Goal: Information Seeking & Learning: Find specific fact

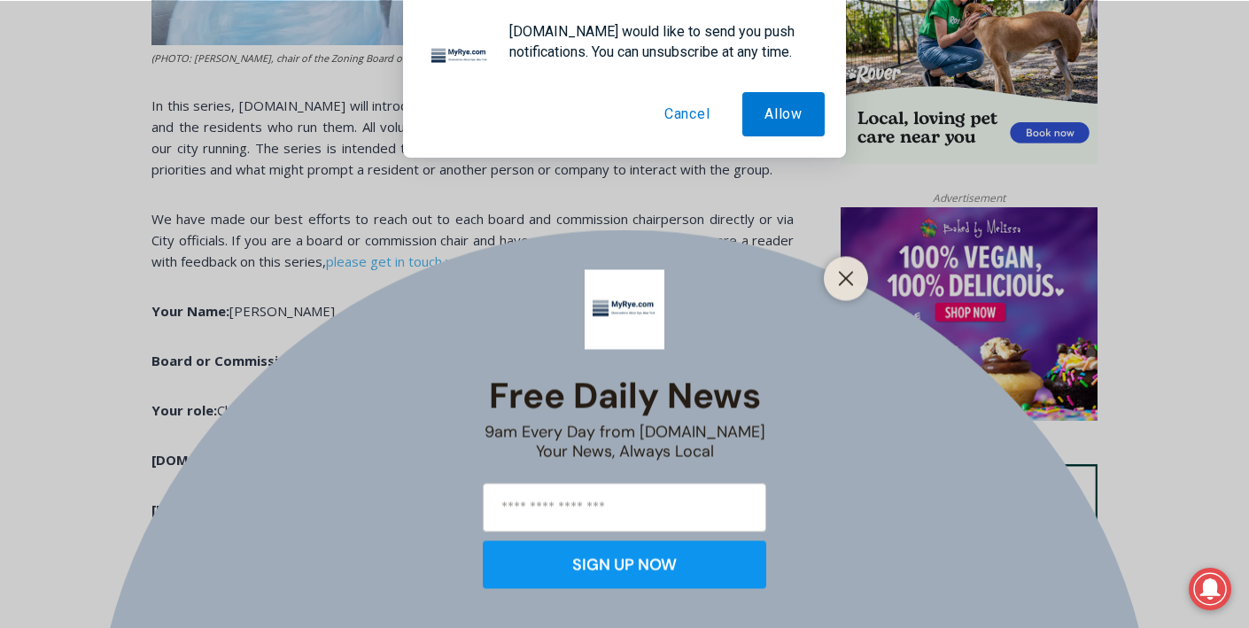
scroll to position [1250, 0]
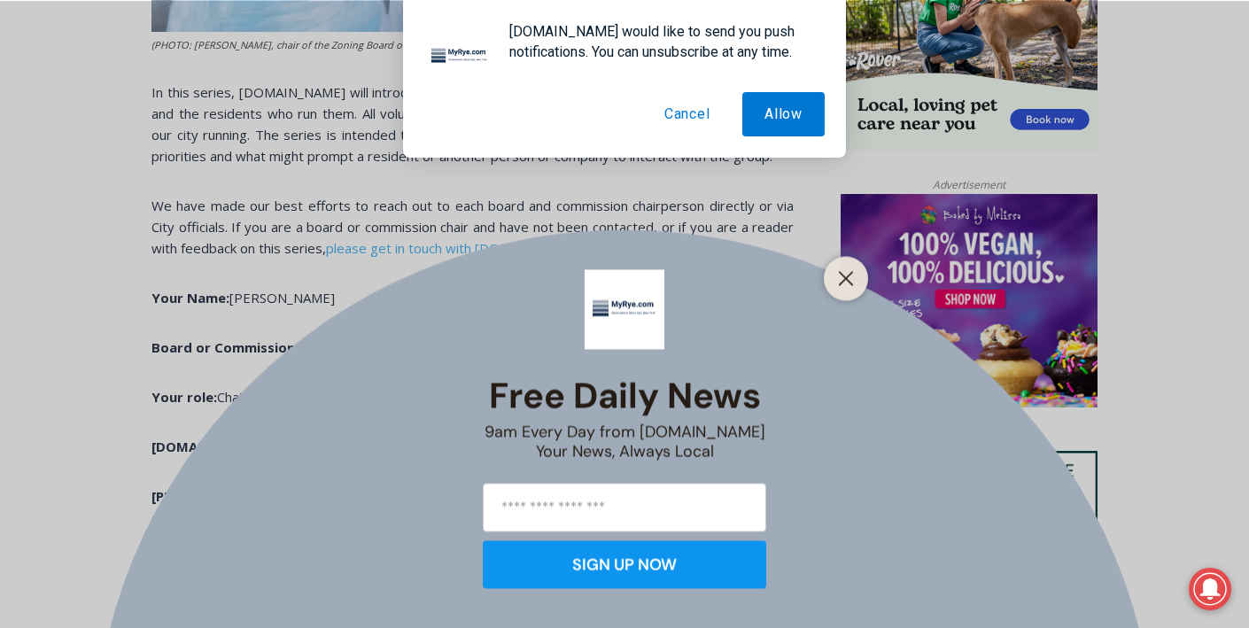
click at [864, 281] on div at bounding box center [846, 278] width 44 height 44
click at [849, 278] on icon "Close" at bounding box center [846, 278] width 16 height 16
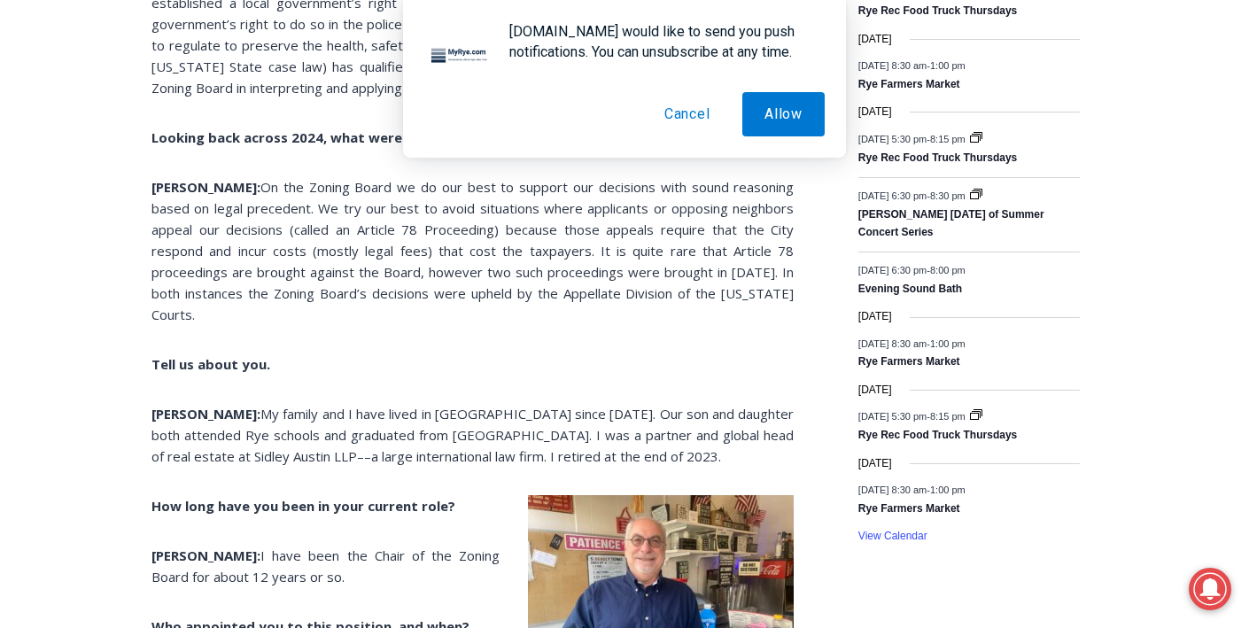
scroll to position [2484, 0]
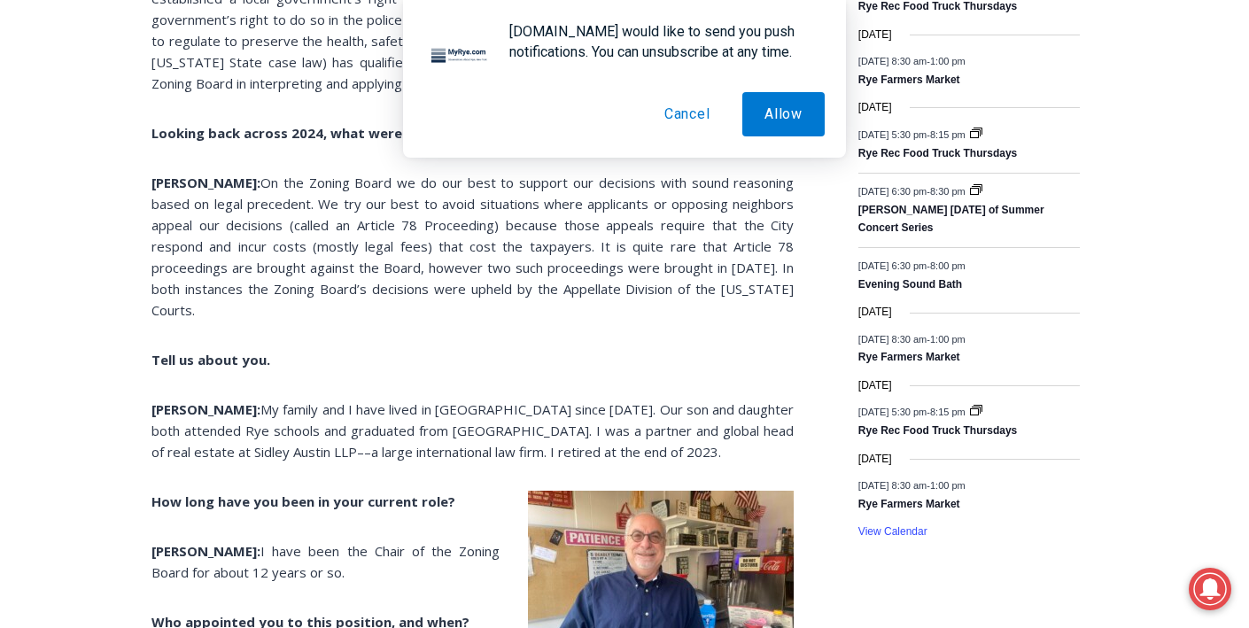
click at [454, 440] on p "[PERSON_NAME]: My family and I have lived in [GEOGRAPHIC_DATA] since [DATE]. Ou…" at bounding box center [472, 431] width 642 height 64
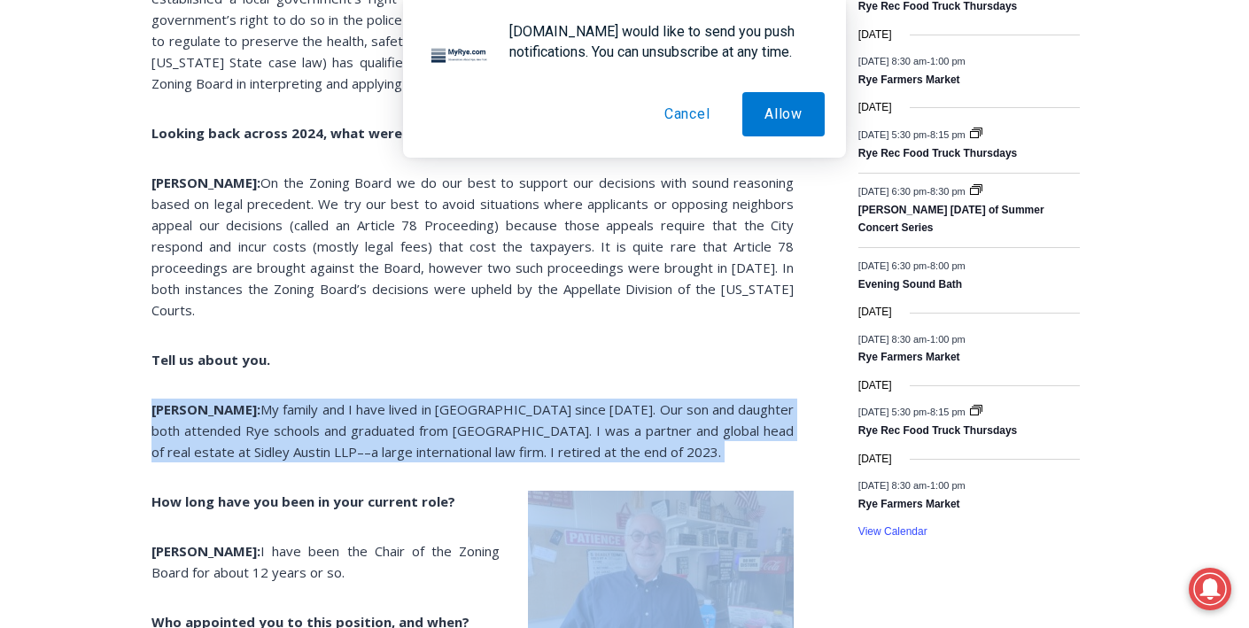
click at [454, 440] on p "[PERSON_NAME]: My family and I have lived in [GEOGRAPHIC_DATA] since [DATE]. Ou…" at bounding box center [472, 431] width 642 height 64
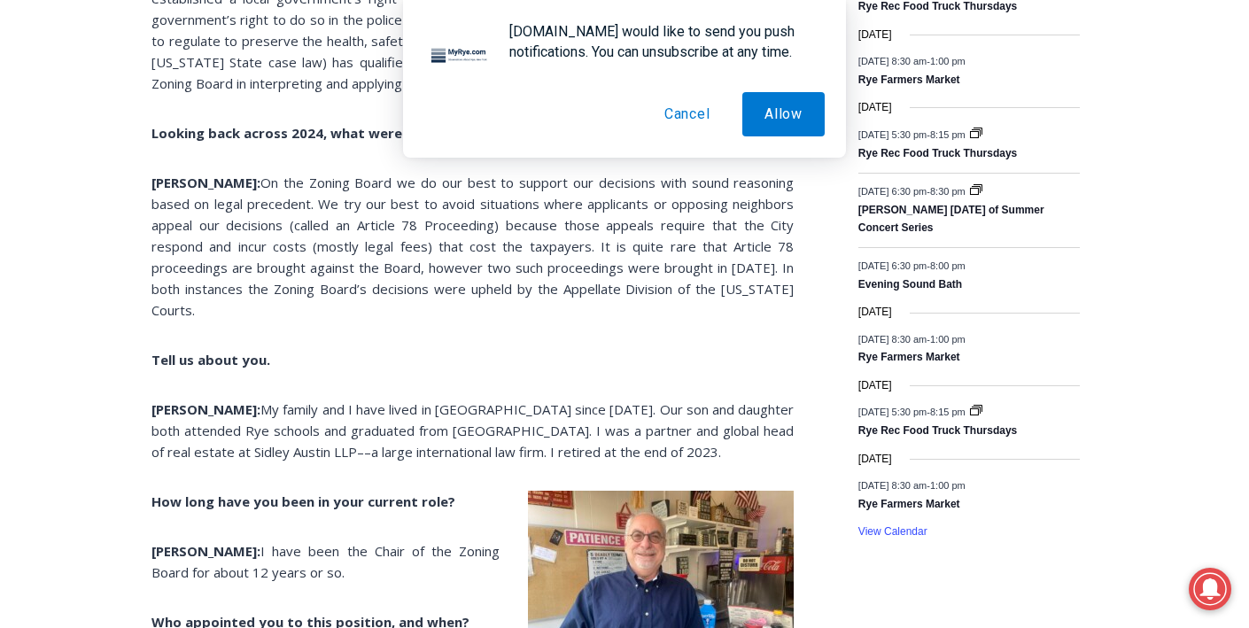
click at [454, 458] on div "(PHOTO: [PERSON_NAME], chair of the Zoning Board of Appeals at [PERSON_NAME]’s …" at bounding box center [472, 361] width 642 height 4090
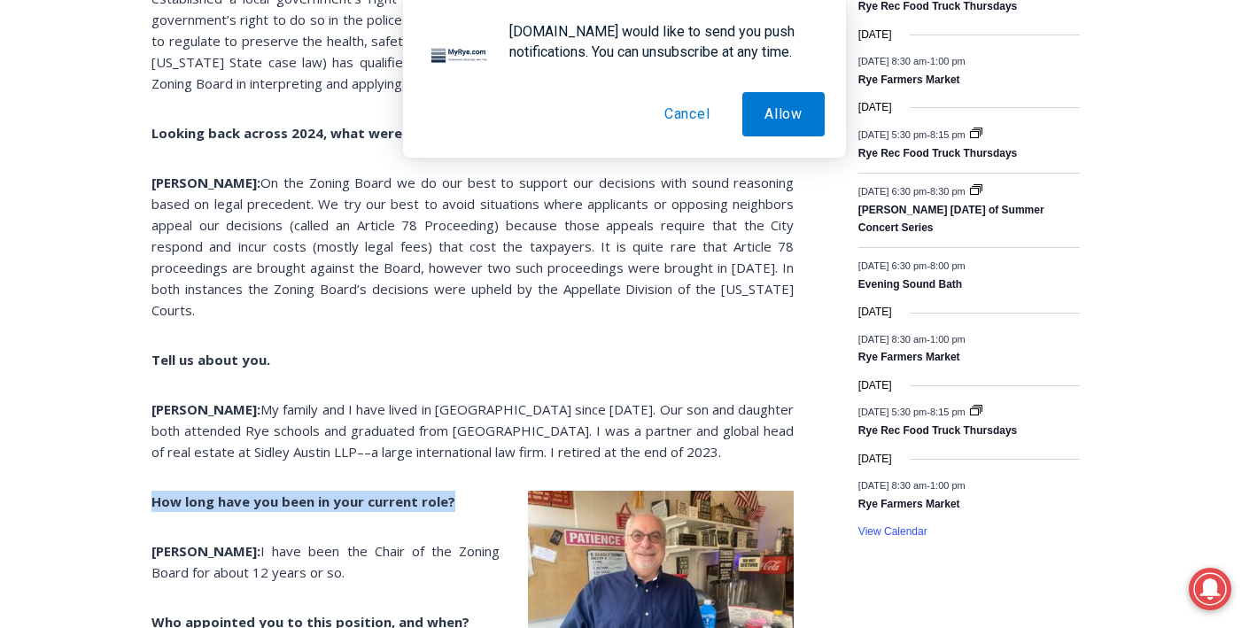
click at [454, 458] on div "(PHOTO: [PERSON_NAME], chair of the Zoning Board of Appeals at [PERSON_NAME]’s …" at bounding box center [472, 361] width 642 height 4090
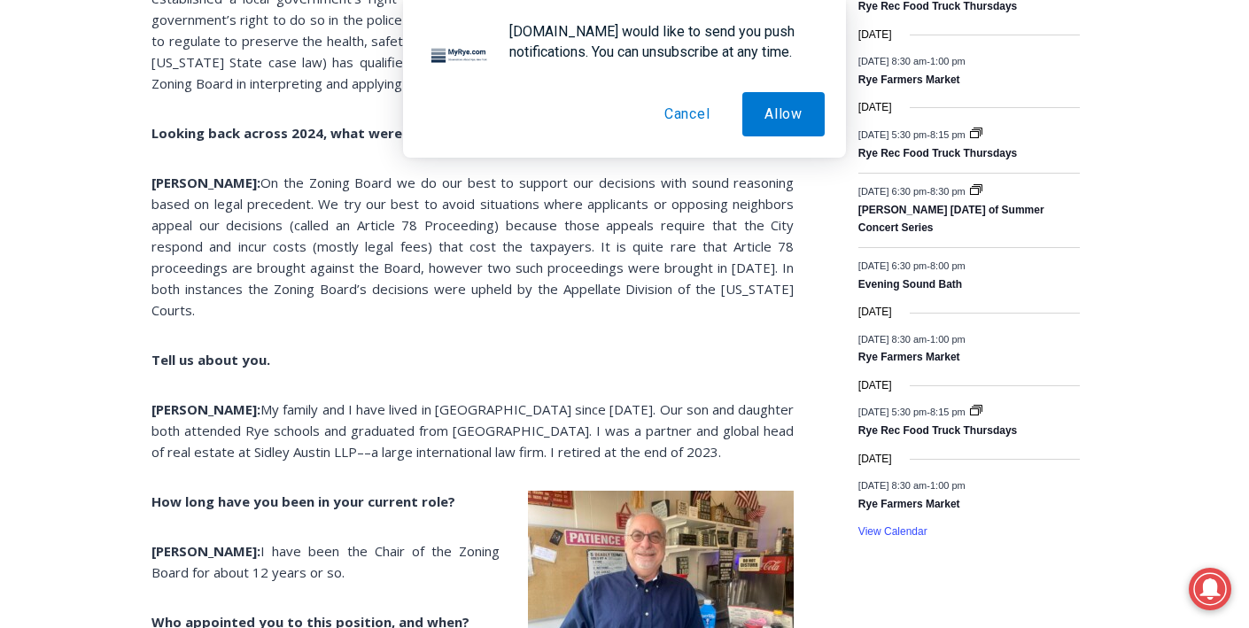
click at [453, 426] on span "My family and I have lived in [GEOGRAPHIC_DATA] since [DATE]. Our son and daugh…" at bounding box center [472, 430] width 642 height 60
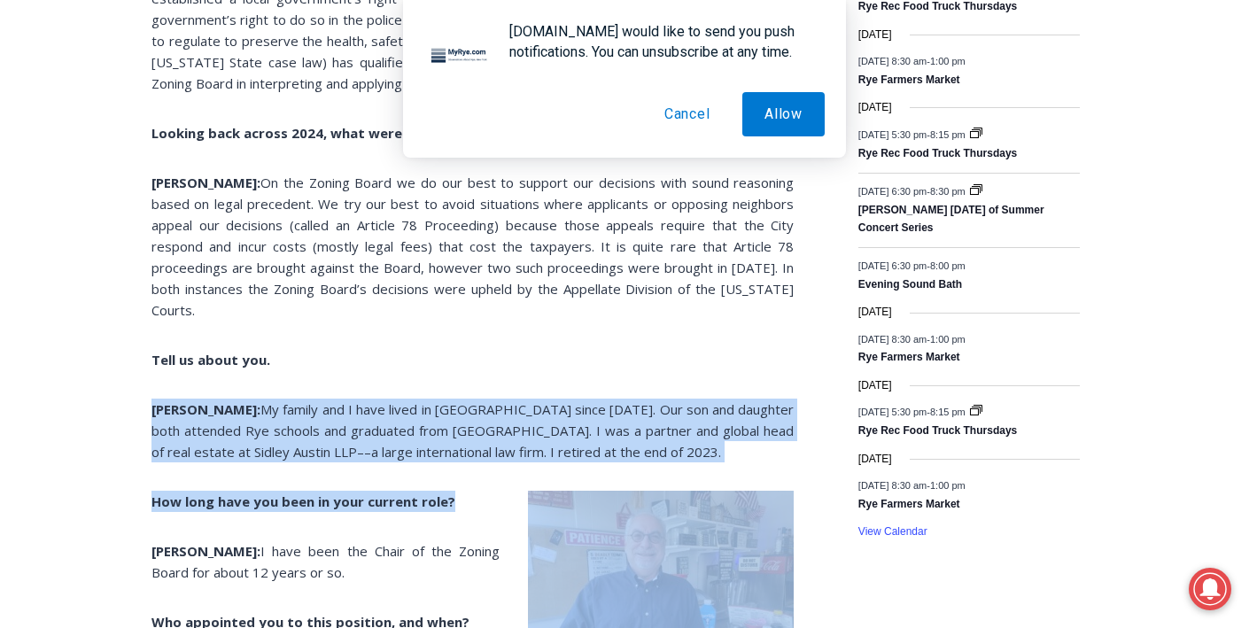
drag, startPoint x: 453, startPoint y: 426, endPoint x: 457, endPoint y: 458, distance: 32.2
click at [457, 458] on div "(PHOTO: [PERSON_NAME], chair of the Zoning Board of Appeals at [PERSON_NAME]’s …" at bounding box center [472, 361] width 642 height 4090
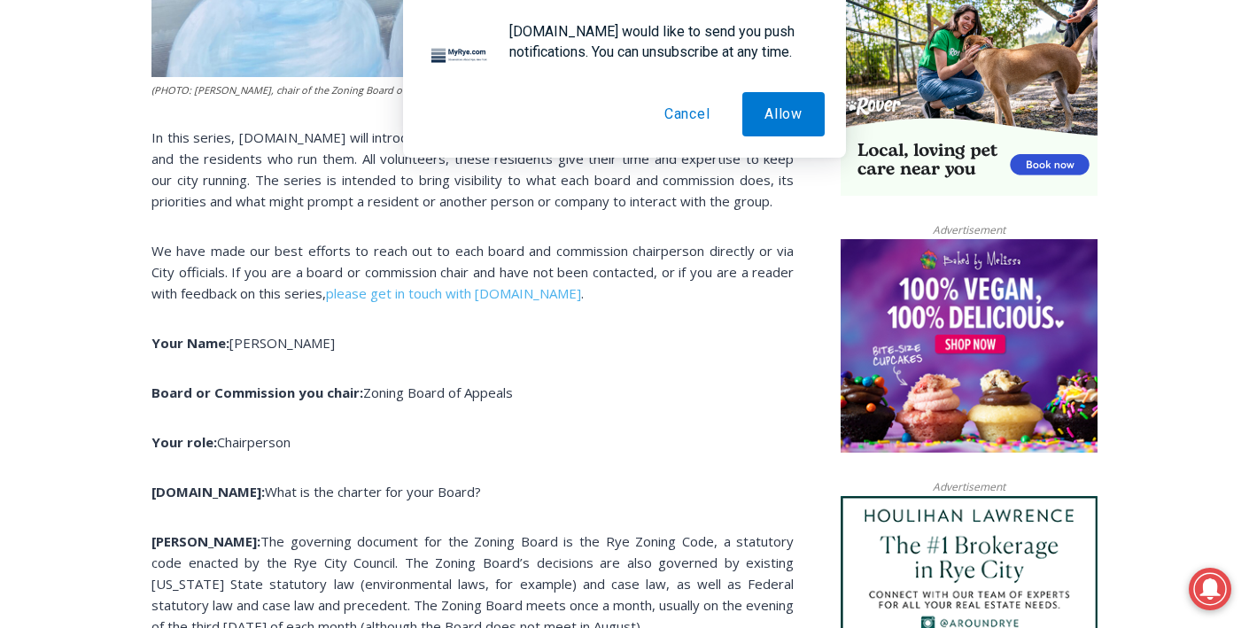
scroll to position [1205, 0]
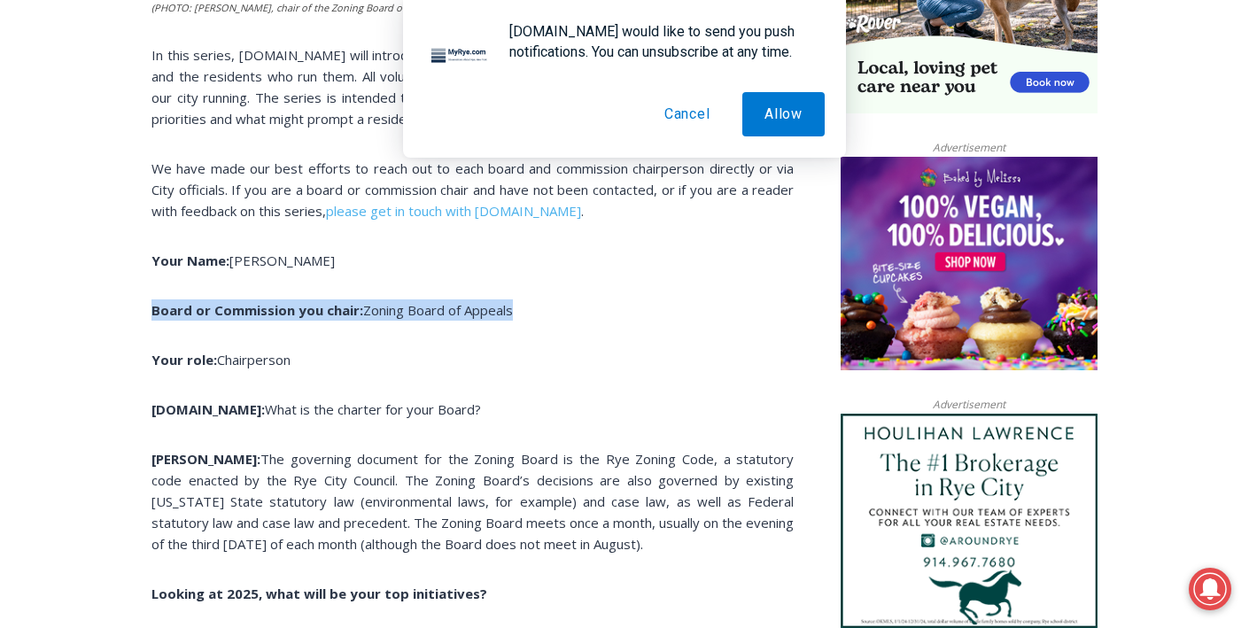
scroll to position [1313, 0]
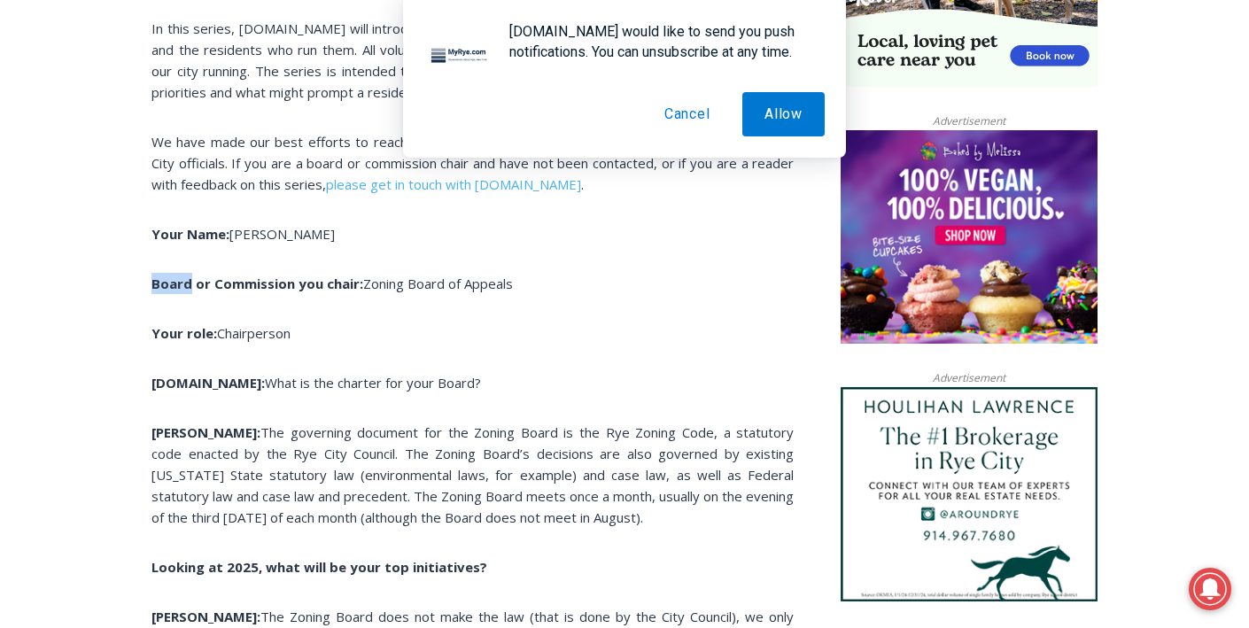
click at [294, 322] on p "Your role: Chairperson" at bounding box center [472, 332] width 642 height 21
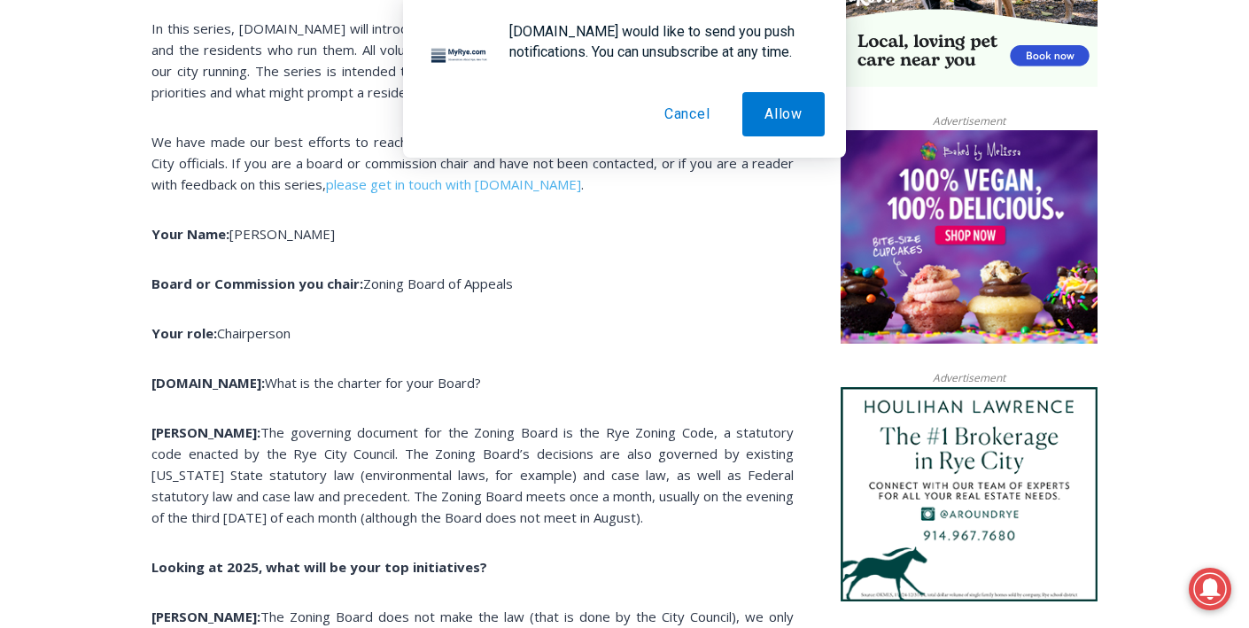
click at [282, 334] on span "Chairperson" at bounding box center [254, 333] width 74 height 18
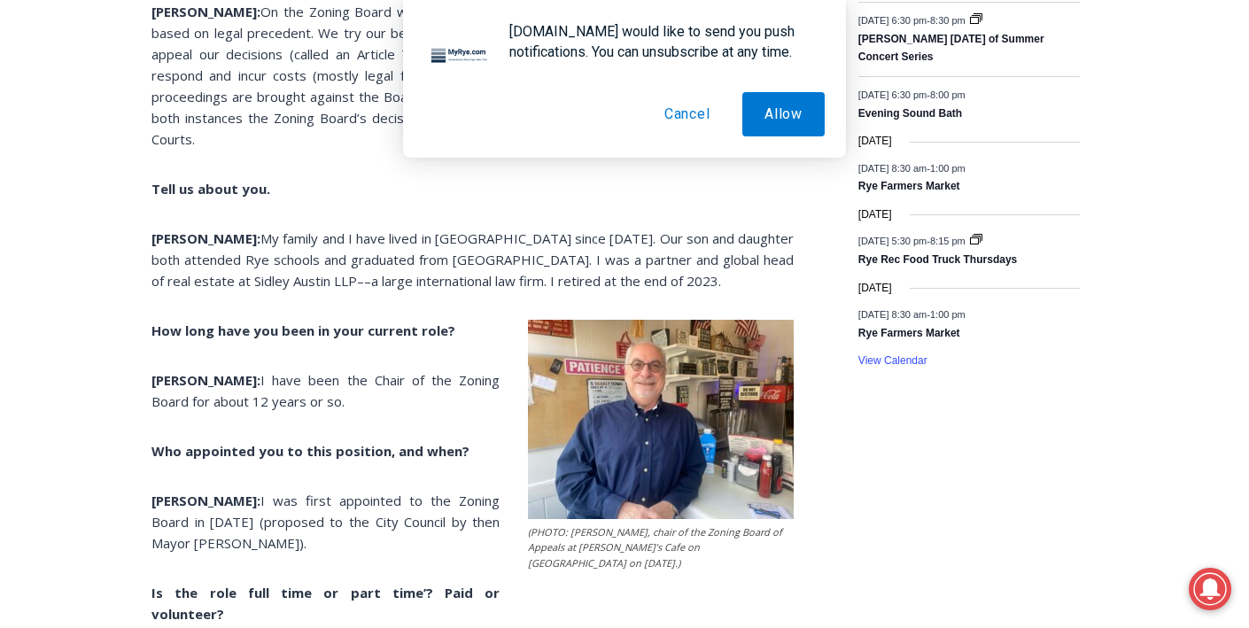
scroll to position [2664, 0]
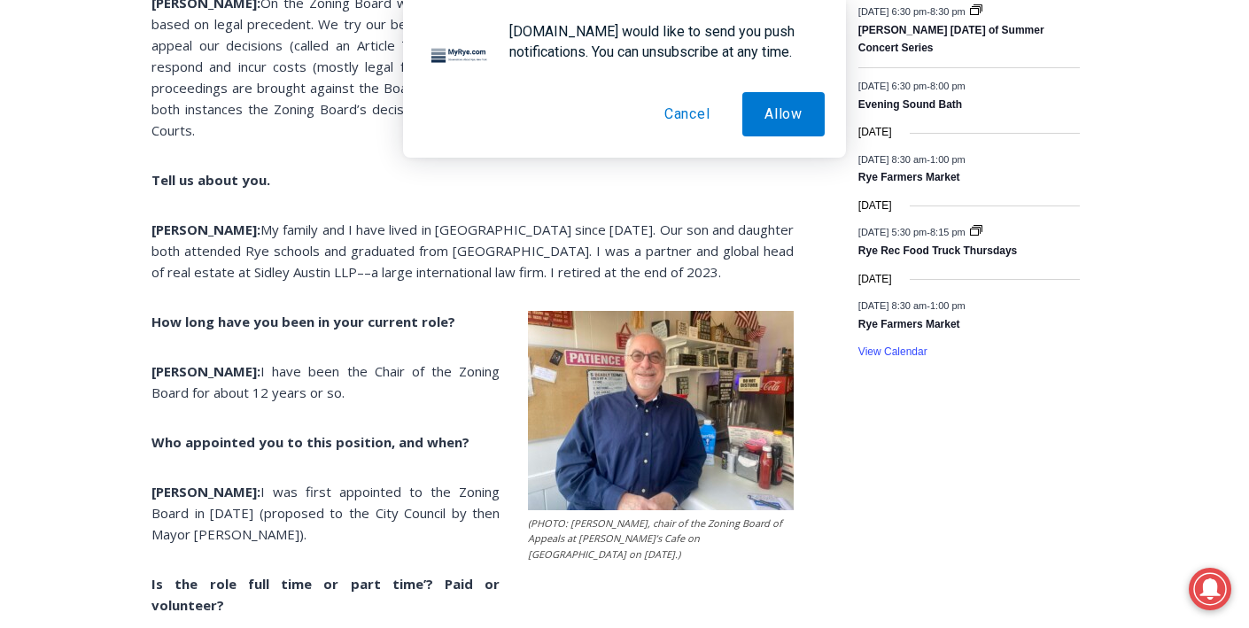
click at [316, 362] on span "I have been the Chair of the Zoning Board for about 12 years or so." at bounding box center [325, 381] width 348 height 39
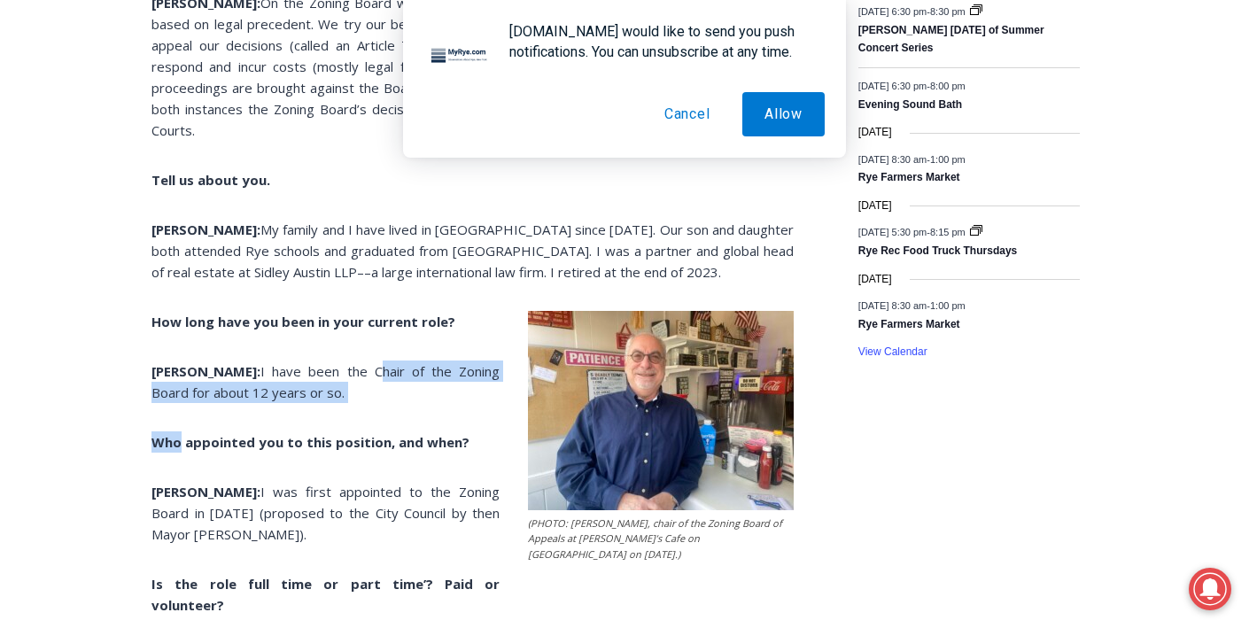
drag, startPoint x: 316, startPoint y: 351, endPoint x: 328, endPoint y: 383, distance: 33.9
click at [328, 383] on div "(PHOTO: [PERSON_NAME], chair of the Zoning Board of Appeals at [PERSON_NAME]’s …" at bounding box center [472, 181] width 642 height 4090
drag, startPoint x: 328, startPoint y: 383, endPoint x: 321, endPoint y: 349, distance: 34.4
click at [321, 349] on div "(PHOTO: [PERSON_NAME], chair of the Zoning Board of Appeals at [PERSON_NAME]’s …" at bounding box center [472, 181] width 642 height 4090
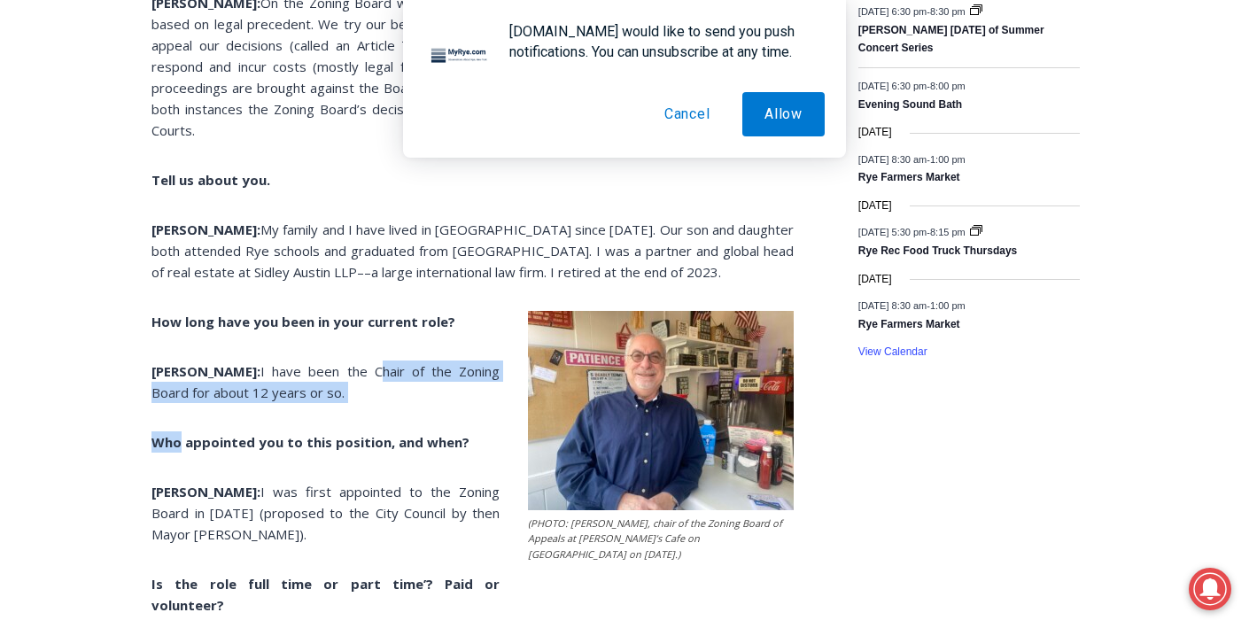
click at [321, 362] on span "I have been the Chair of the Zoning Board for about 12 years or so." at bounding box center [325, 381] width 348 height 39
drag, startPoint x: 321, startPoint y: 349, endPoint x: 329, endPoint y: 368, distance: 21.1
click at [329, 368] on p "[PERSON_NAME]: I have been the Chair of the Zoning Board for about 12 years or …" at bounding box center [472, 381] width 642 height 43
drag, startPoint x: 329, startPoint y: 368, endPoint x: 321, endPoint y: 330, distance: 38.9
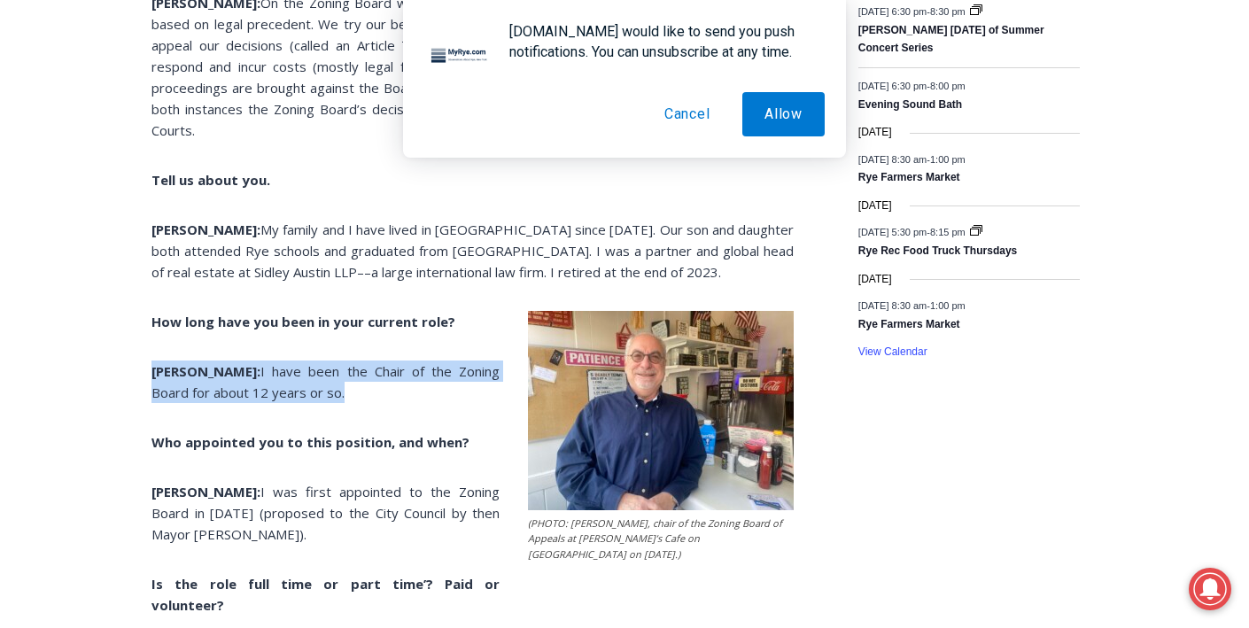
click at [321, 330] on div "(PHOTO: [PERSON_NAME], chair of the Zoning Board of Appeals at [PERSON_NAME]’s …" at bounding box center [472, 181] width 642 height 4090
click at [321, 362] on span "I have been the Chair of the Zoning Board for about 12 years or so." at bounding box center [325, 381] width 348 height 39
drag, startPoint x: 321, startPoint y: 340, endPoint x: 333, endPoint y: 369, distance: 31.7
click at [333, 369] on p "[PERSON_NAME]: I have been the Chair of the Zoning Board for about 12 years or …" at bounding box center [472, 381] width 642 height 43
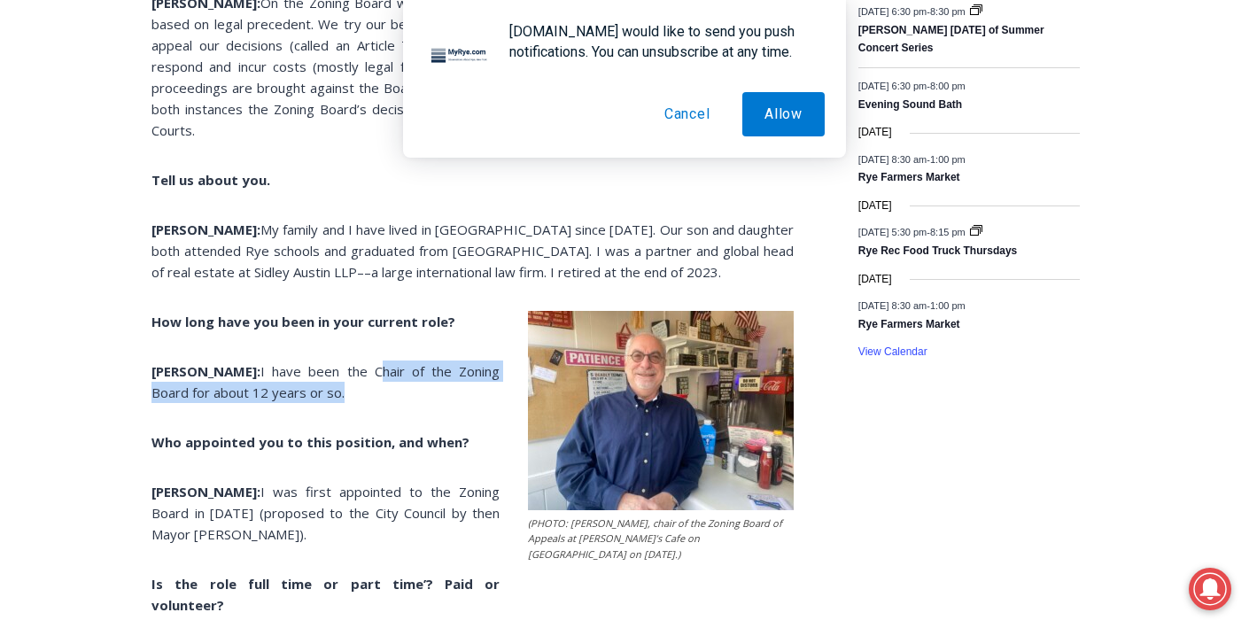
click at [333, 369] on p "[PERSON_NAME]: I have been the Chair of the Zoning Board for about 12 years or …" at bounding box center [472, 381] width 642 height 43
click at [332, 362] on span "I have been the Chair of the Zoning Board for about 12 years or so." at bounding box center [325, 381] width 348 height 39
drag, startPoint x: 332, startPoint y: 353, endPoint x: 336, endPoint y: 375, distance: 21.5
click at [336, 375] on p "[PERSON_NAME]: I have been the Chair of the Zoning Board for about 12 years or …" at bounding box center [472, 381] width 642 height 43
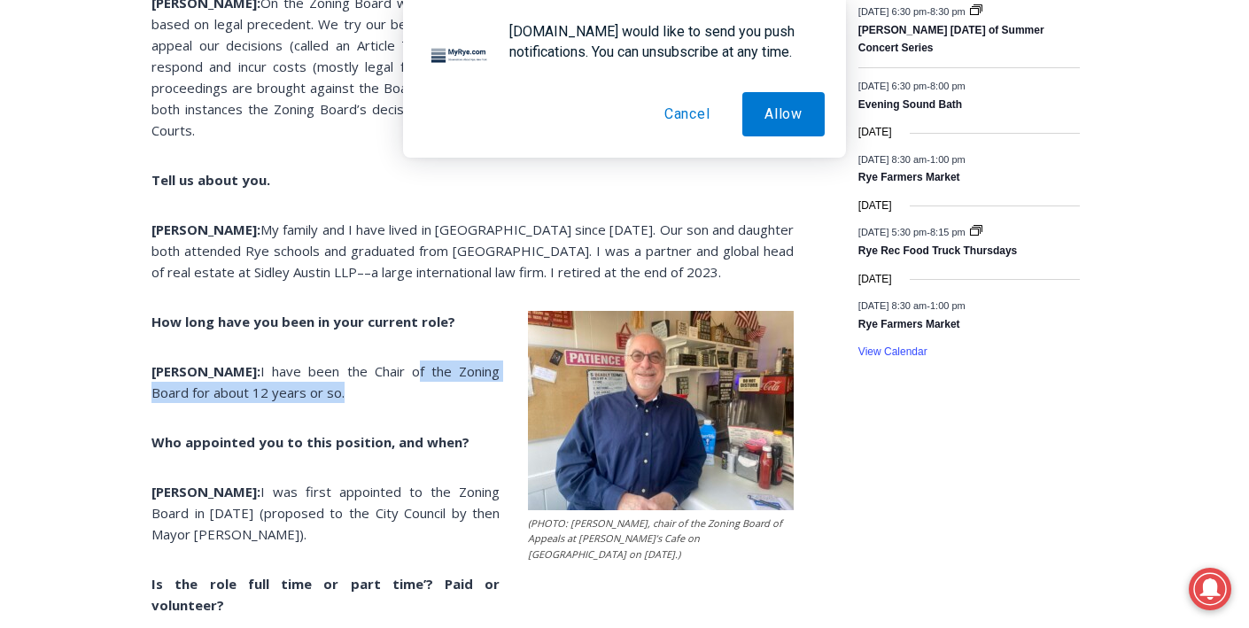
drag, startPoint x: 336, startPoint y: 375, endPoint x: 344, endPoint y: 346, distance: 29.4
click at [344, 360] on p "[PERSON_NAME]: I have been the Chair of the Zoning Board for about 12 years or …" at bounding box center [472, 381] width 642 height 43
click at [344, 362] on span "I have been the Chair of the Zoning Board for about 12 years or so." at bounding box center [325, 381] width 348 height 39
click at [349, 362] on span "I have been the Chair of the Zoning Board for about 12 years or so." at bounding box center [325, 381] width 348 height 39
drag, startPoint x: 349, startPoint y: 353, endPoint x: 351, endPoint y: 367, distance: 13.4
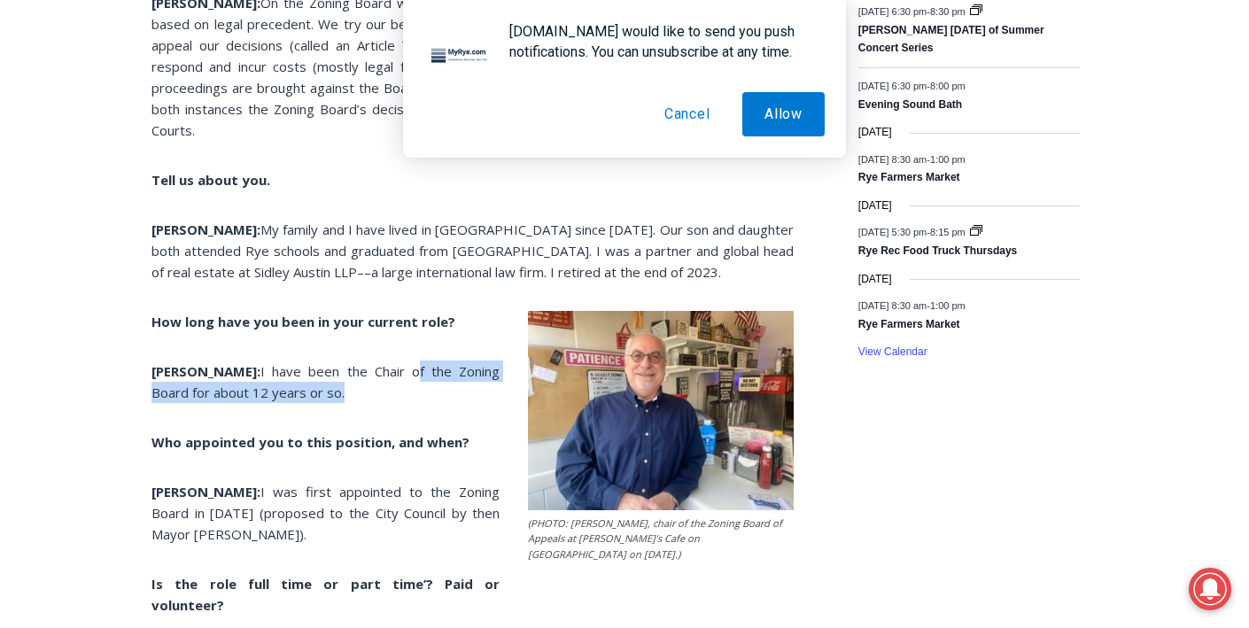
click at [351, 367] on p "[PERSON_NAME]: I have been the Chair of the Zoning Board for about 12 years or …" at bounding box center [472, 381] width 642 height 43
drag, startPoint x: 351, startPoint y: 367, endPoint x: 335, endPoint y: 346, distance: 25.9
click at [335, 360] on p "[PERSON_NAME]: I have been the Chair of the Zoning Board for about 12 years or …" at bounding box center [472, 381] width 642 height 43
click at [301, 230] on span "My family and I have lived in [GEOGRAPHIC_DATA] since [DATE]. Our son and daugh…" at bounding box center [472, 251] width 642 height 60
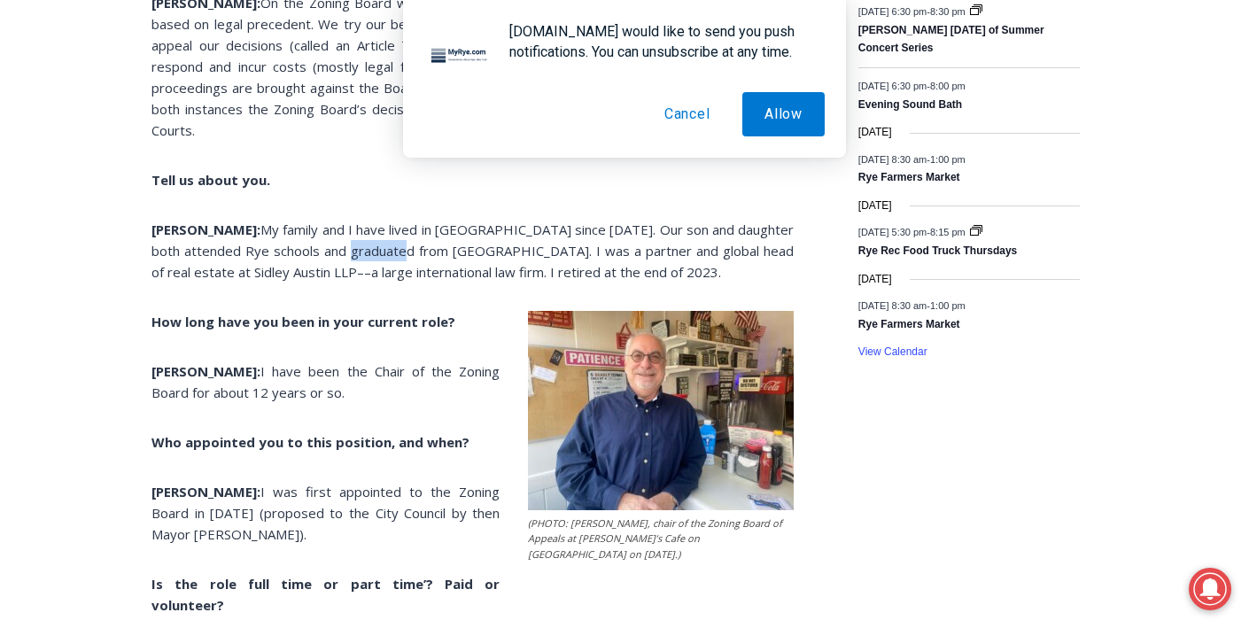
drag, startPoint x: 301, startPoint y: 230, endPoint x: 342, endPoint y: 224, distance: 41.2
click at [329, 224] on span "My family and I have lived in [GEOGRAPHIC_DATA] since [DATE]. Our son and daugh…" at bounding box center [472, 251] width 642 height 60
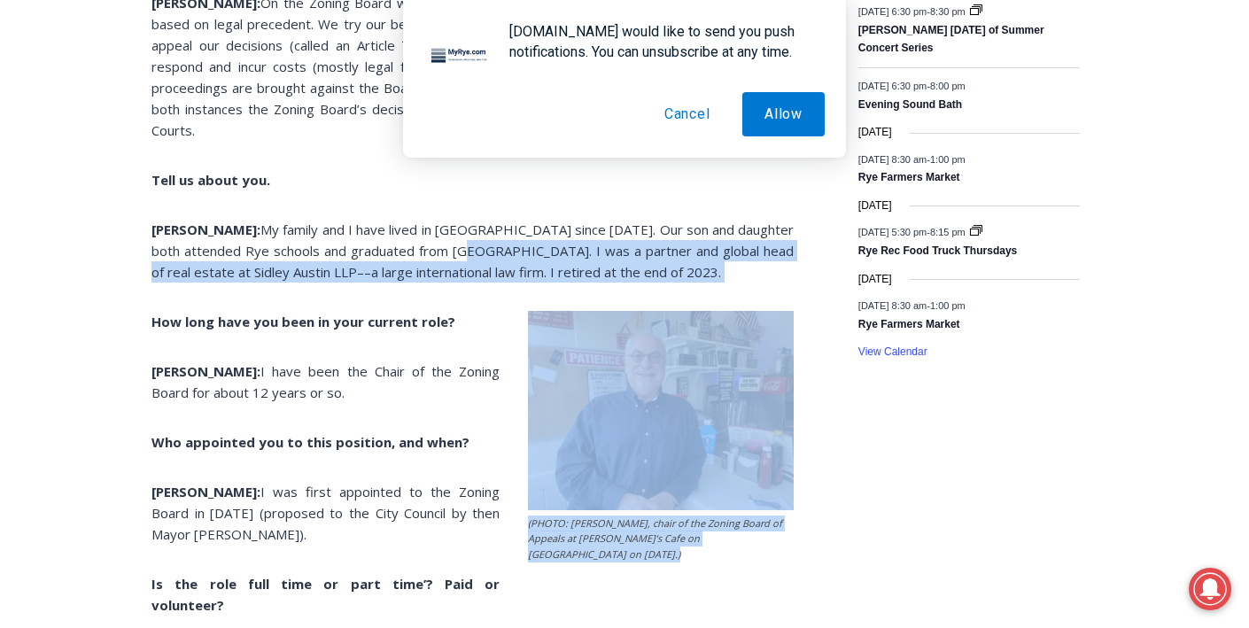
drag, startPoint x: 396, startPoint y: 228, endPoint x: 525, endPoint y: 267, distance: 135.3
click at [525, 267] on div "(PHOTO: [PERSON_NAME], chair of the Zoning Board of Appeals at [PERSON_NAME]’s …" at bounding box center [472, 181] width 642 height 4090
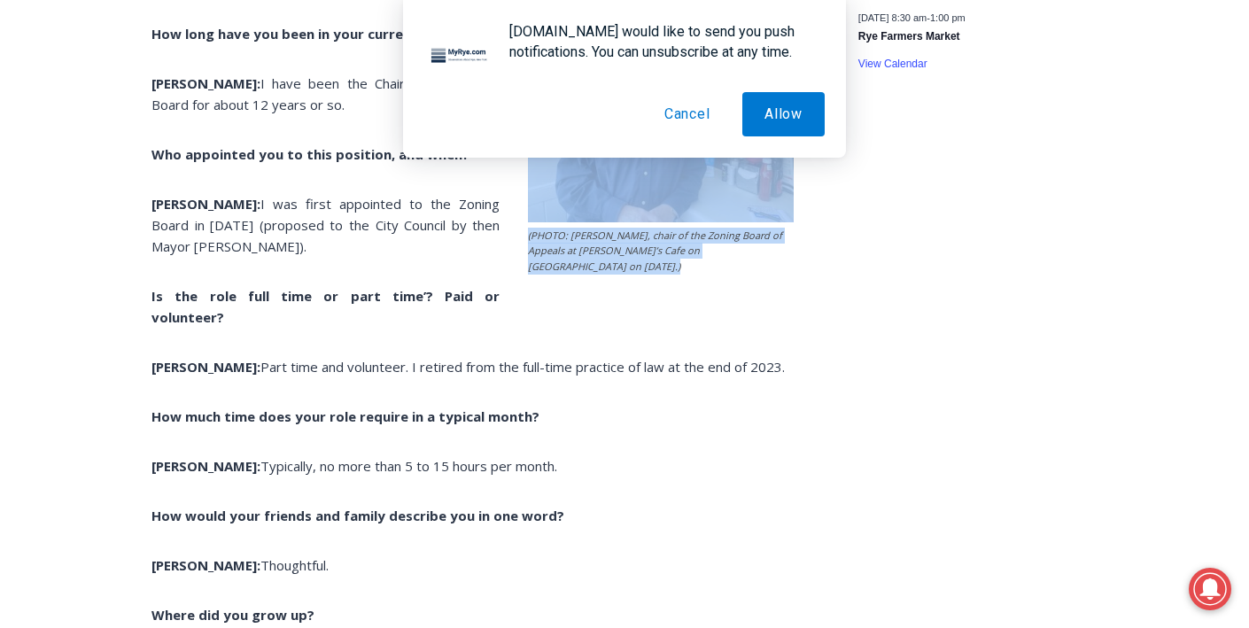
scroll to position [2962, 0]
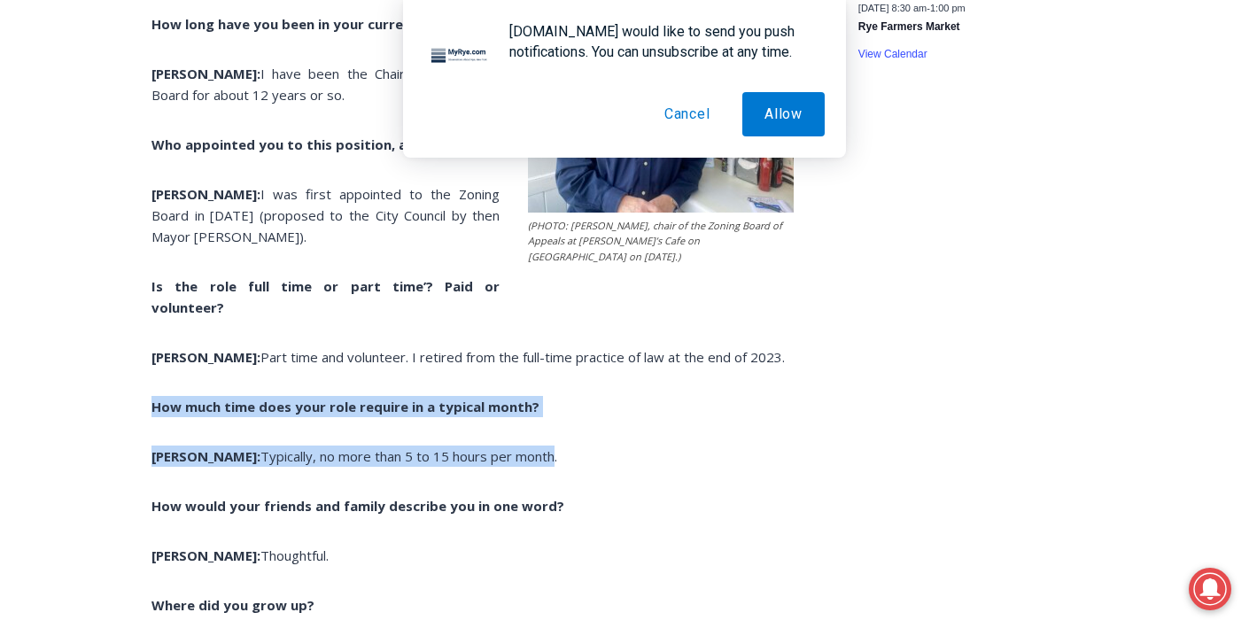
drag, startPoint x: 480, startPoint y: 401, endPoint x: 458, endPoint y: 329, distance: 75.1
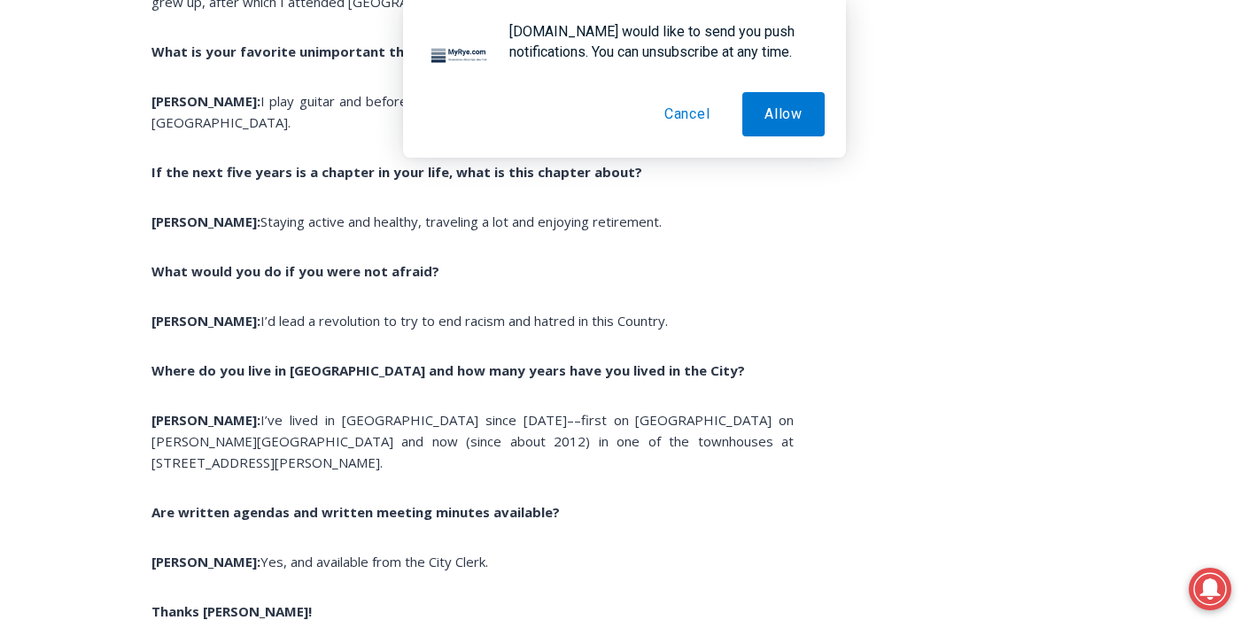
scroll to position [3647, 0]
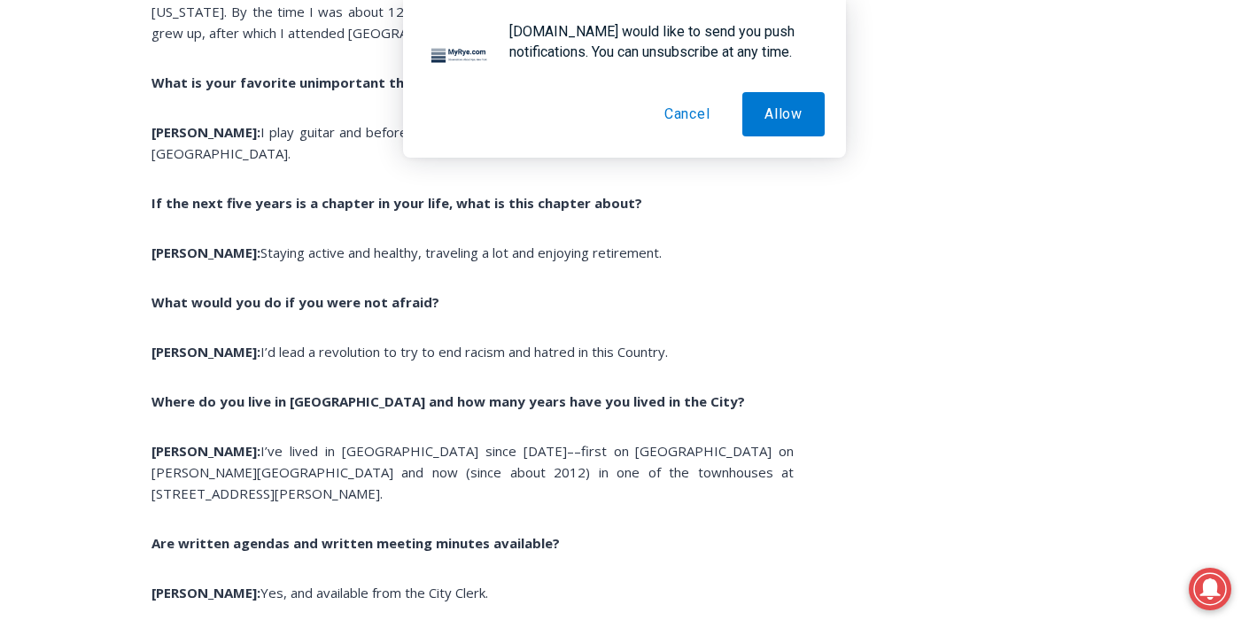
click at [382, 442] on span "I’ve lived in [GEOGRAPHIC_DATA] since [DATE]––first on [GEOGRAPHIC_DATA] on [PE…" at bounding box center [472, 472] width 642 height 60
drag, startPoint x: 382, startPoint y: 380, endPoint x: 446, endPoint y: 389, distance: 65.3
click at [446, 442] on span "I’ve lived in [GEOGRAPHIC_DATA] since [DATE]––first on [GEOGRAPHIC_DATA] on [PE…" at bounding box center [472, 472] width 642 height 60
drag, startPoint x: 446, startPoint y: 389, endPoint x: 374, endPoint y: 392, distance: 72.7
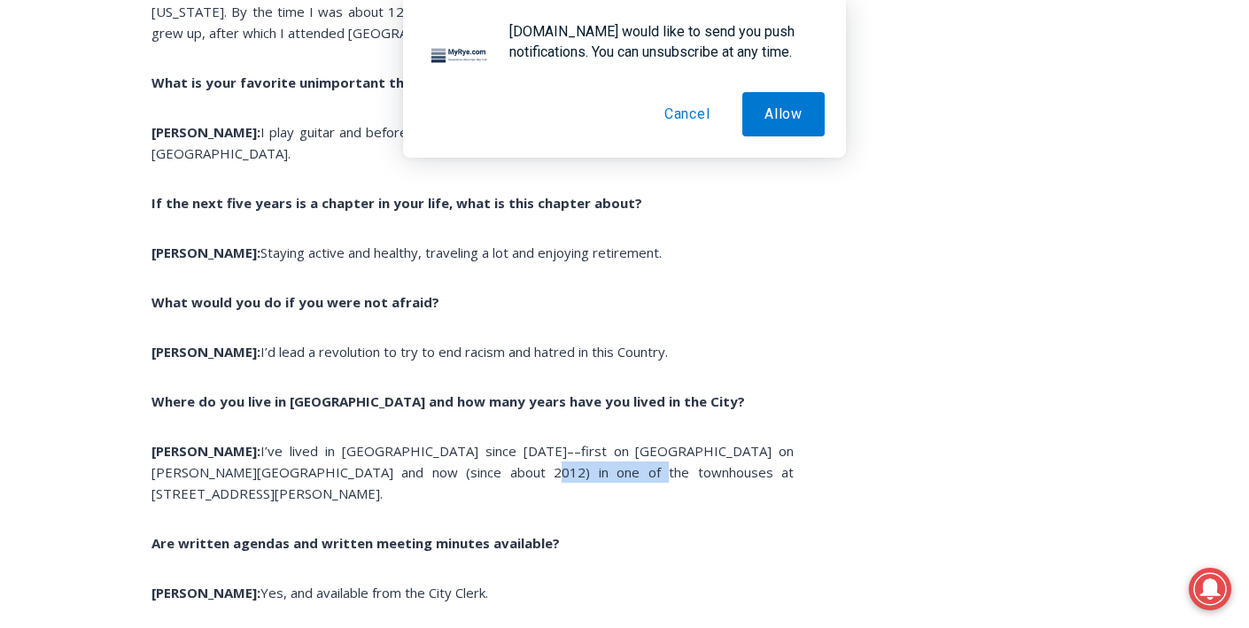
click at [374, 442] on span "I’ve lived in [GEOGRAPHIC_DATA] since [DATE]––first on [GEOGRAPHIC_DATA] on [PE…" at bounding box center [472, 472] width 642 height 60
drag, startPoint x: 374, startPoint y: 392, endPoint x: 451, endPoint y: 394, distance: 77.1
click at [451, 442] on span "I’ve lived in [GEOGRAPHIC_DATA] since [DATE]––first on [GEOGRAPHIC_DATA] on [PE…" at bounding box center [472, 472] width 642 height 60
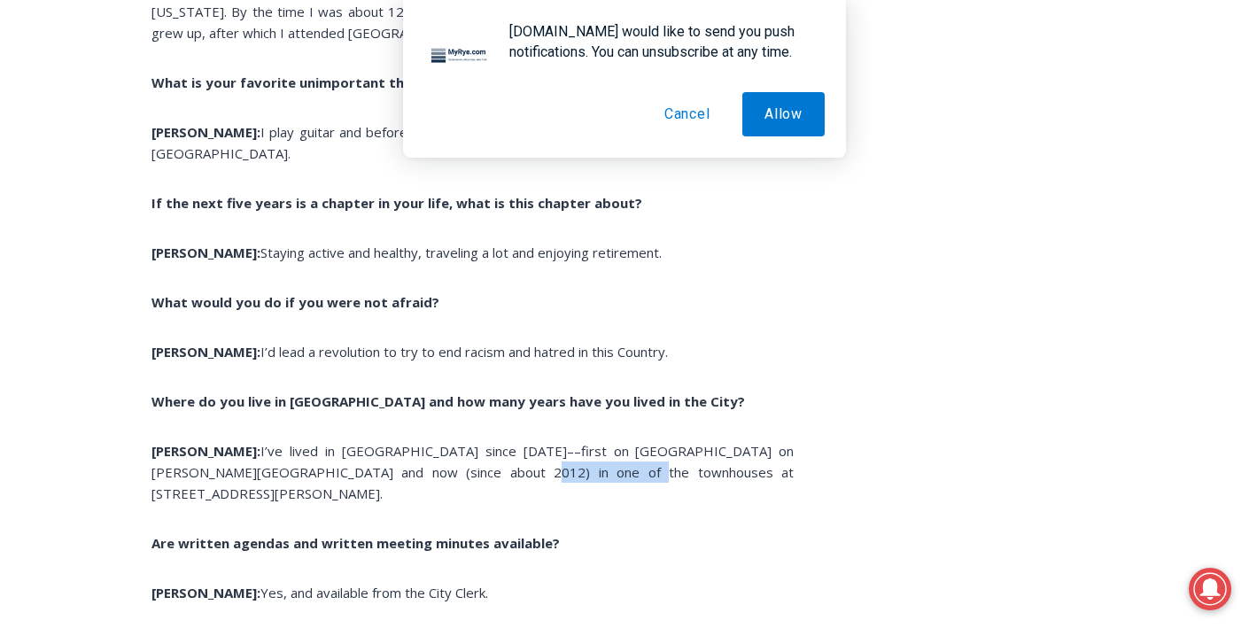
drag, startPoint x: 451, startPoint y: 394, endPoint x: 379, endPoint y: 389, distance: 71.9
click at [379, 442] on span "I’ve lived in [GEOGRAPHIC_DATA] since [DATE]––first on [GEOGRAPHIC_DATA] on [PE…" at bounding box center [472, 472] width 642 height 60
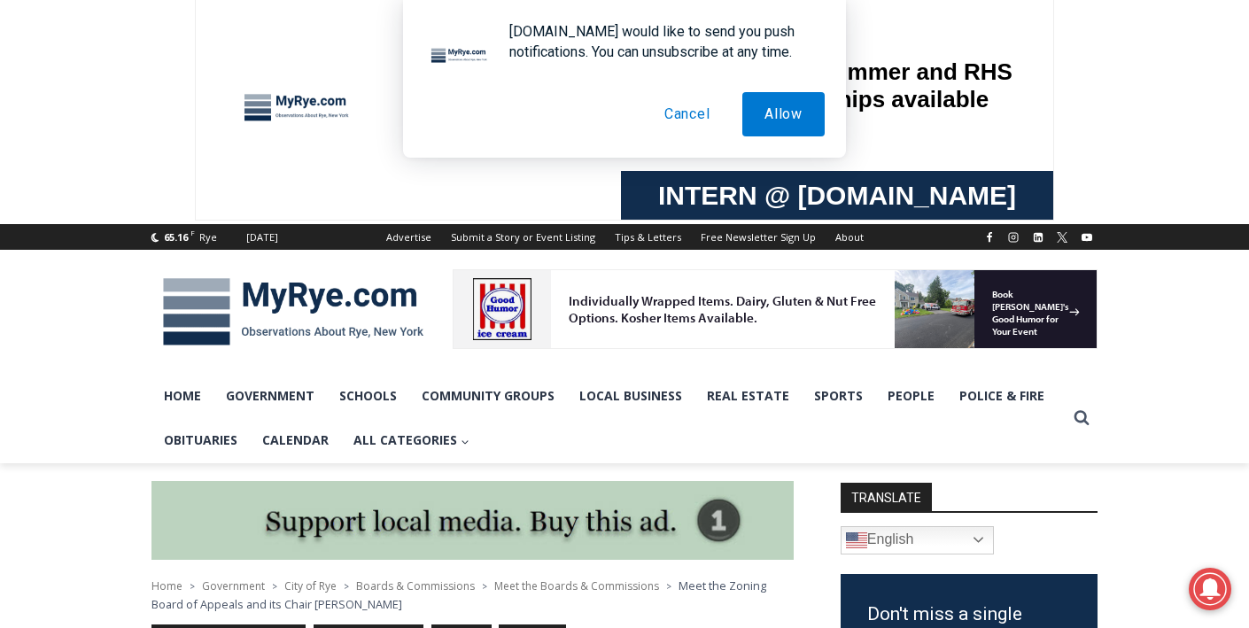
scroll to position [0, 0]
